Goal: Communication & Community: Answer question/provide support

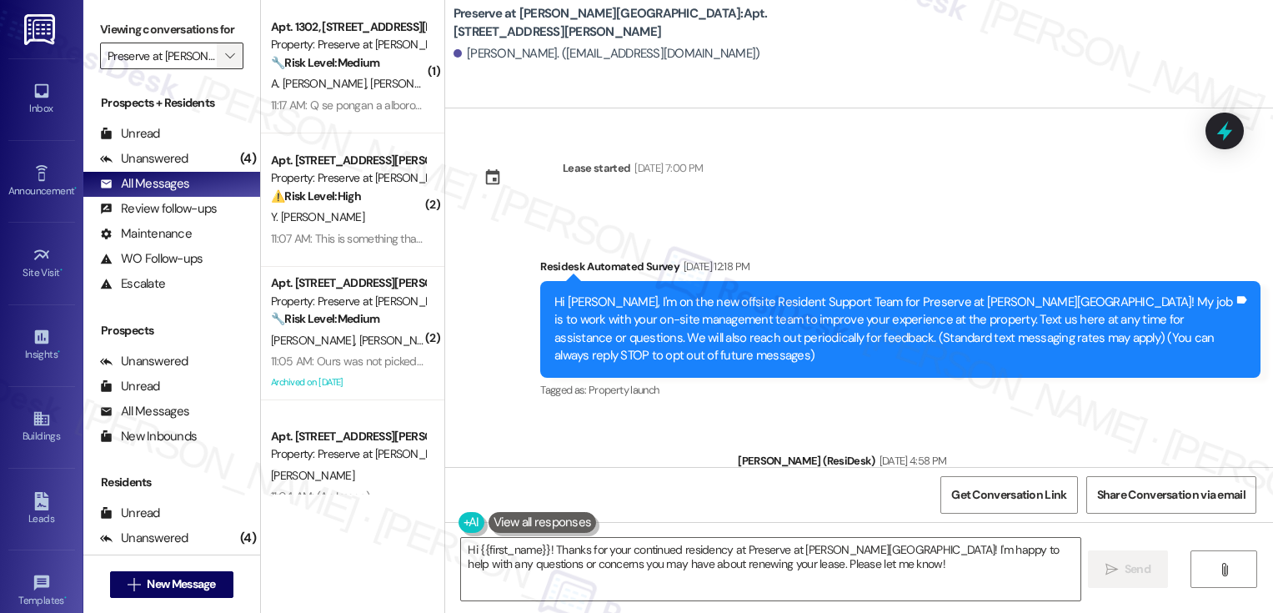
click at [225, 63] on icon "" at bounding box center [229, 55] width 9 height 13
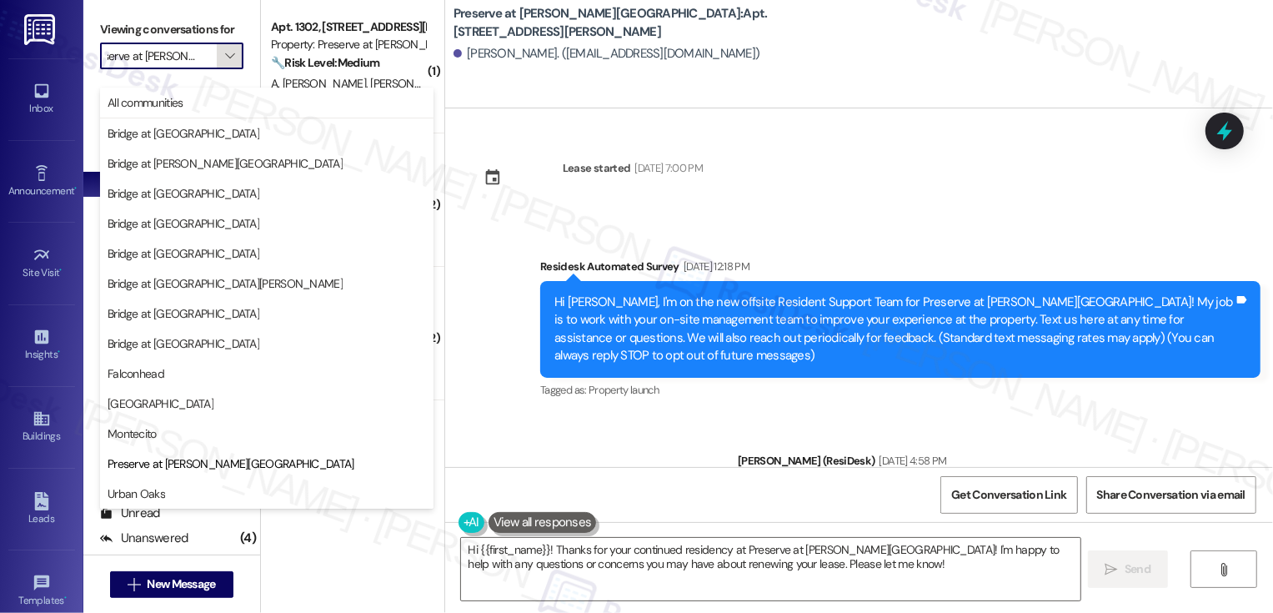
scroll to position [8753, 0]
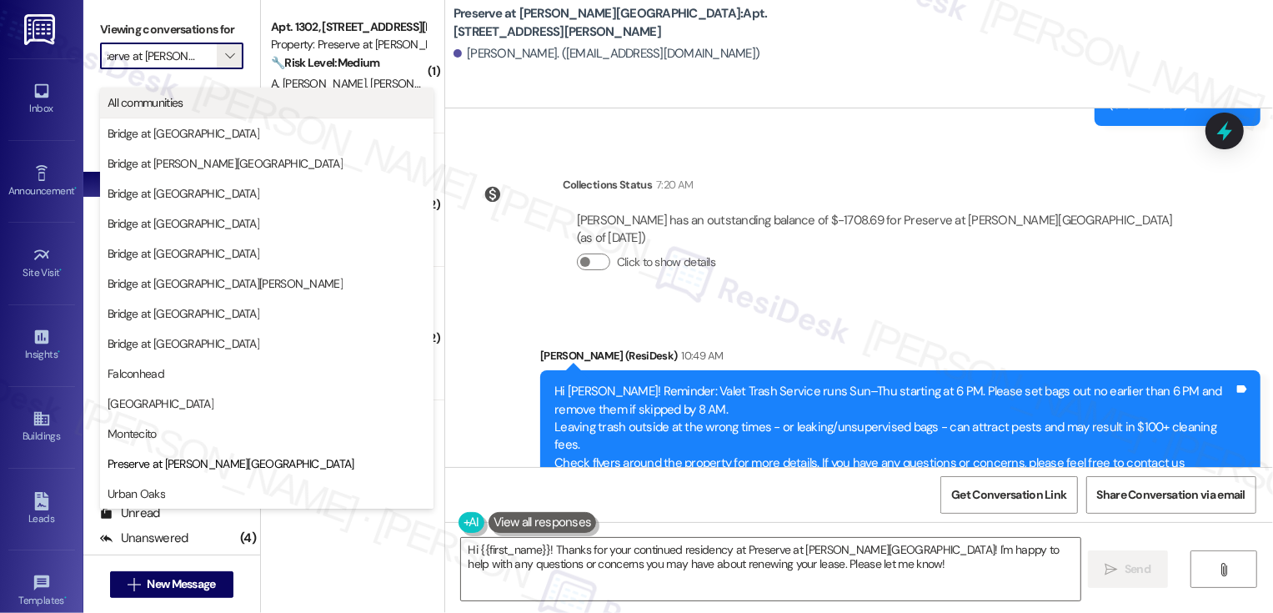
click at [219, 93] on button "All communities" at bounding box center [266, 103] width 333 height 30
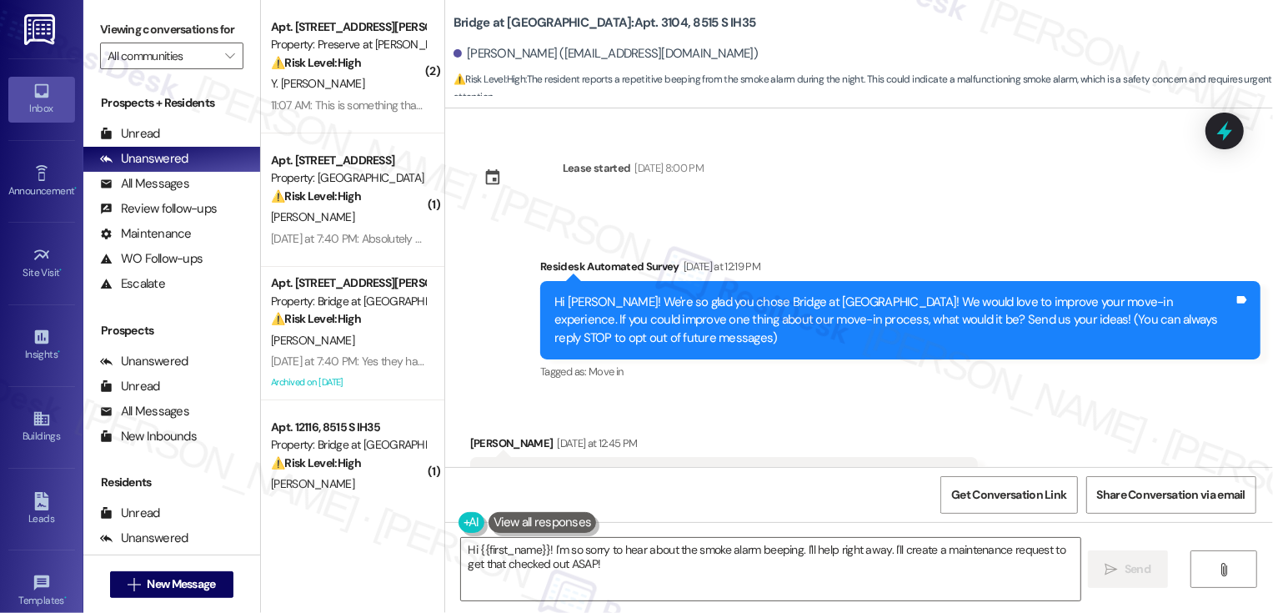
scroll to position [223, 0]
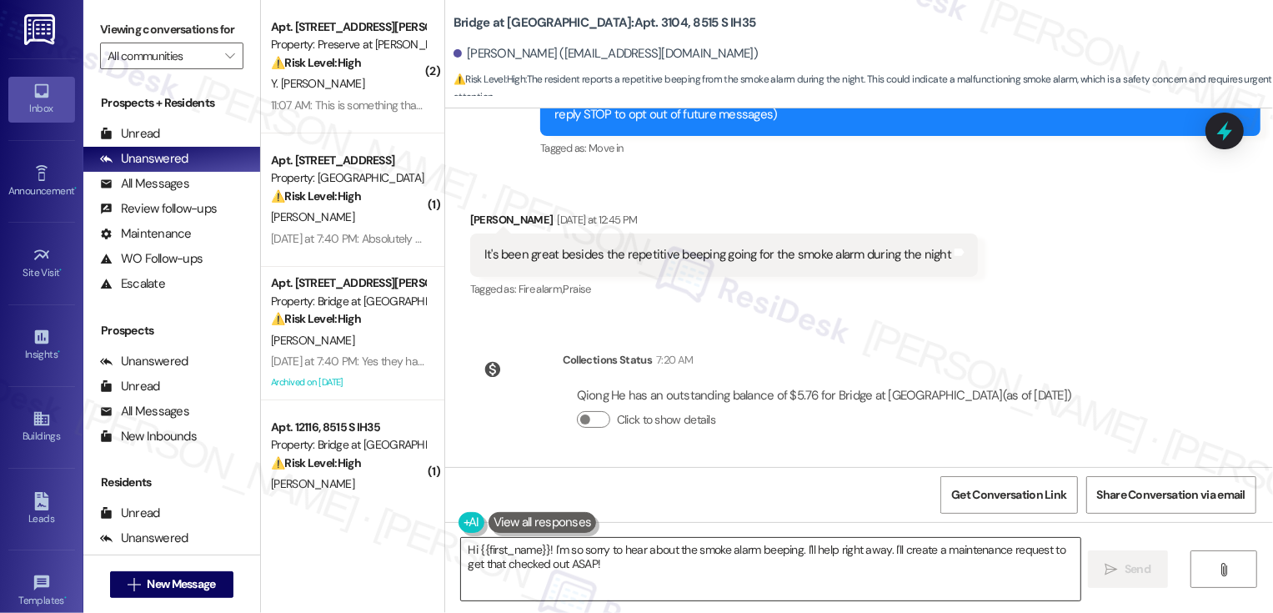
click at [540, 548] on textarea "Hi {{first_name}}! I'm so sorry to hear about the smoke alarm beeping. I'll hel…" at bounding box center [770, 569] width 619 height 63
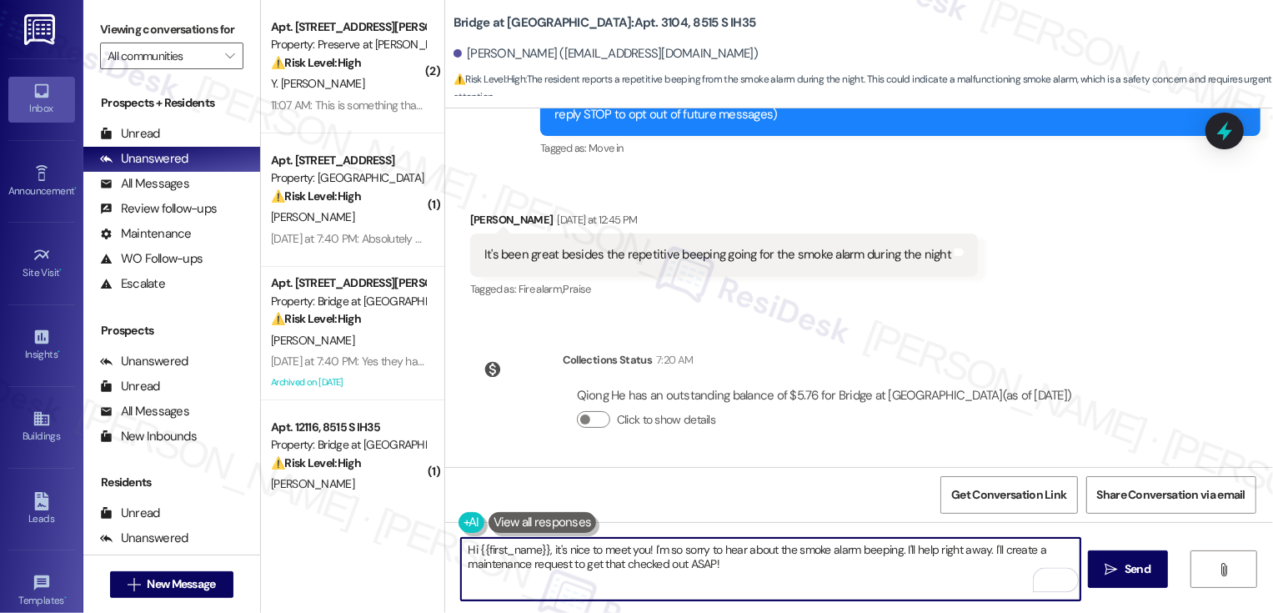
drag, startPoint x: 898, startPoint y: 547, endPoint x: 908, endPoint y: 577, distance: 31.4
click at [908, 578] on textarea "Hi {{first_name}}, it's nice to meet you! I'm so sorry to hear about the smoke …" at bounding box center [770, 569] width 619 height 63
type textarea "Hi {{first_name}}, it's nice to meet you! I'm so sorry to hear about the smoke …"
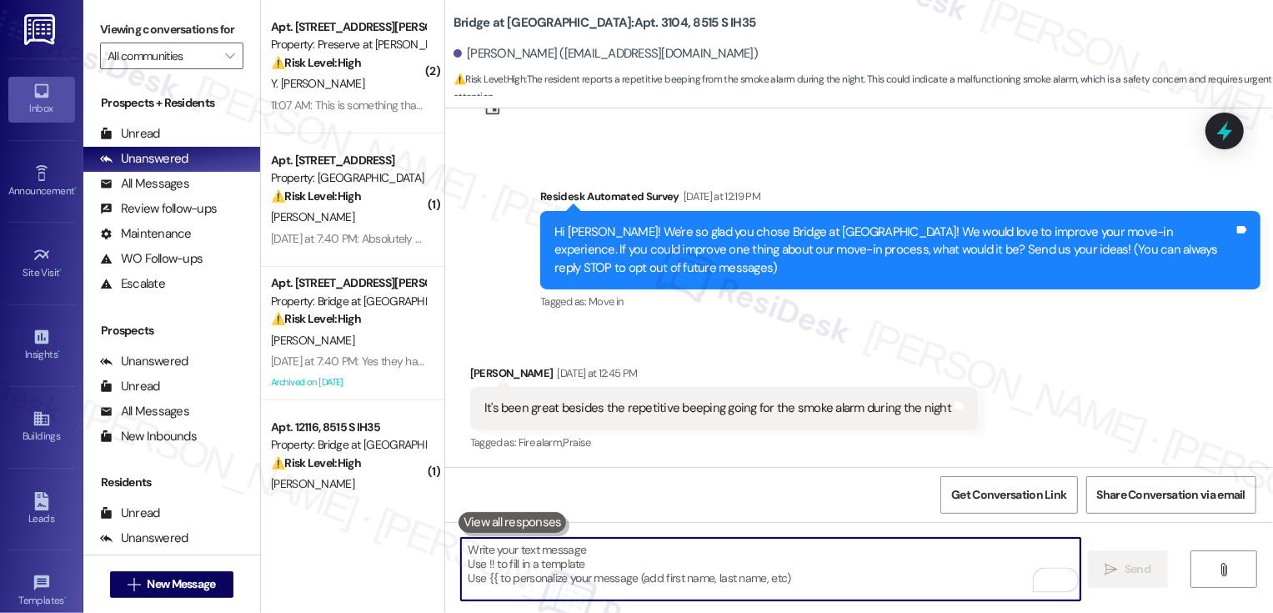
scroll to position [340, 0]
